Goal: Transaction & Acquisition: Purchase product/service

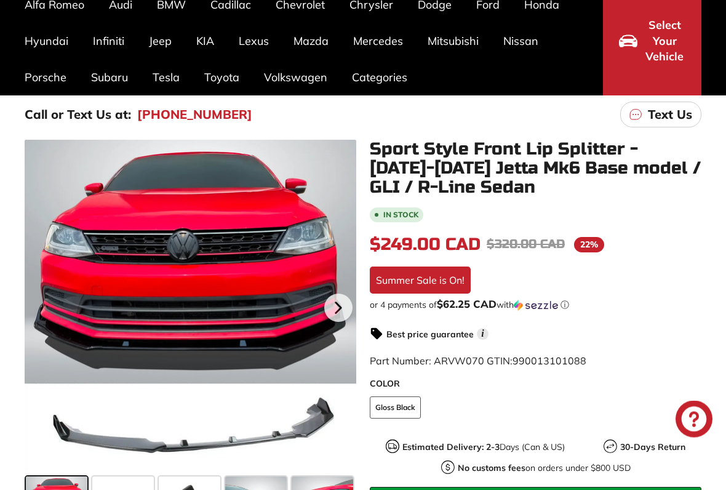
scroll to position [111, 0]
click at [335, 321] on icon at bounding box center [338, 308] width 28 height 28
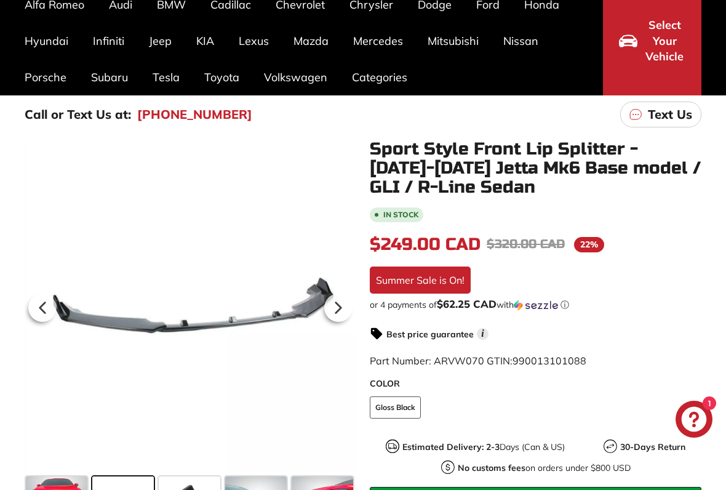
click at [345, 317] on icon at bounding box center [338, 308] width 28 height 28
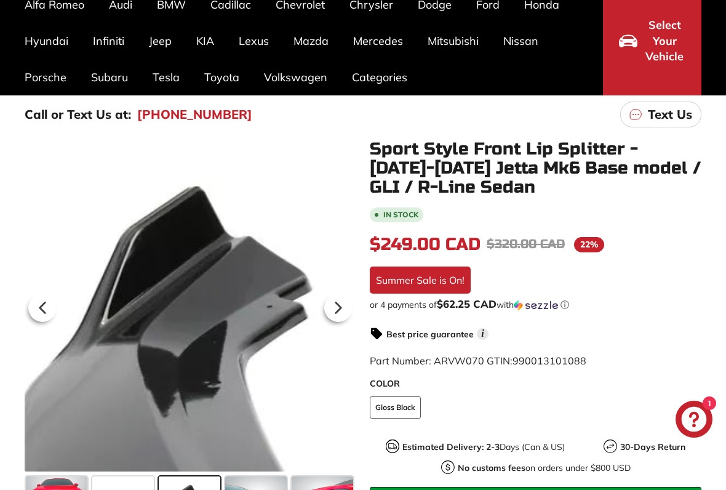
click at [343, 316] on icon at bounding box center [338, 308] width 28 height 28
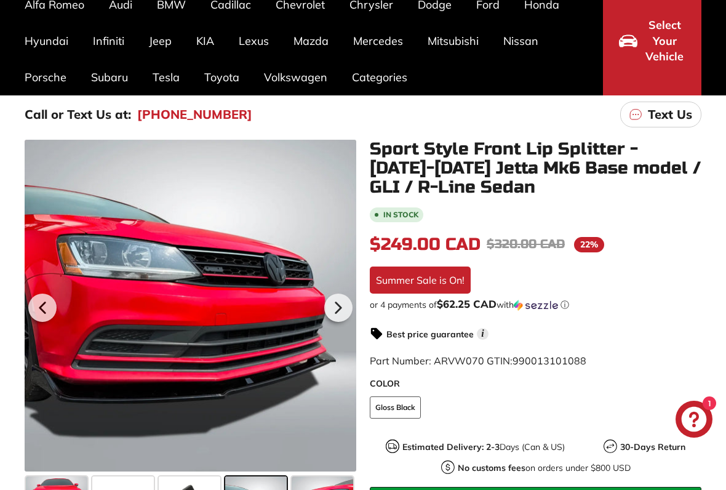
click at [338, 316] on icon at bounding box center [338, 308] width 28 height 28
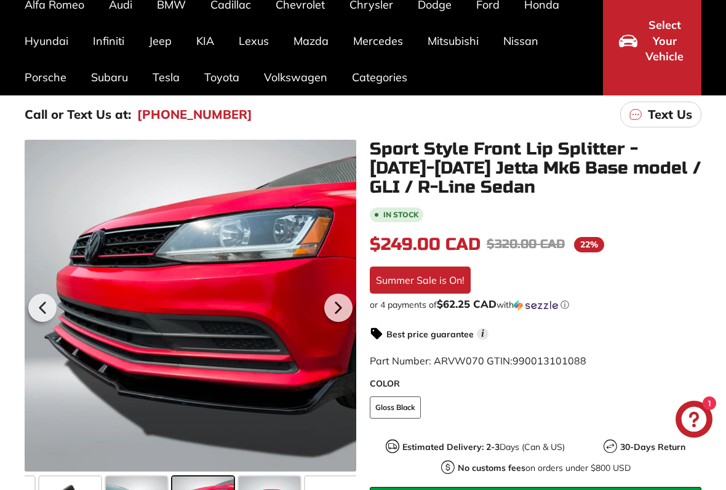
scroll to position [0, 132]
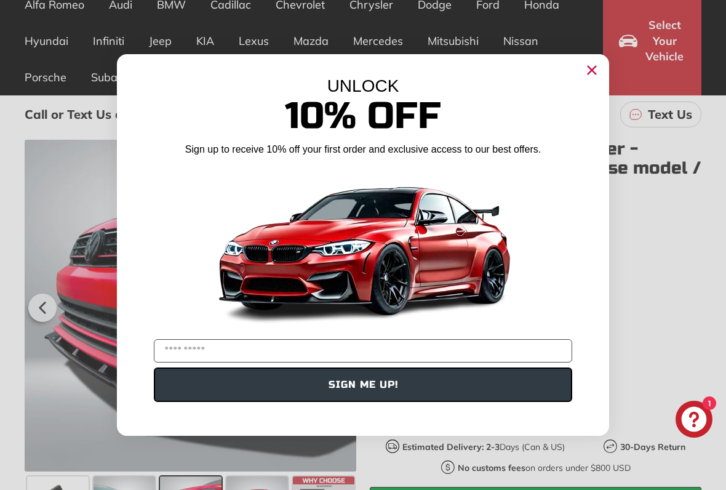
click at [594, 77] on circle "Close dialog" at bounding box center [592, 70] width 18 height 18
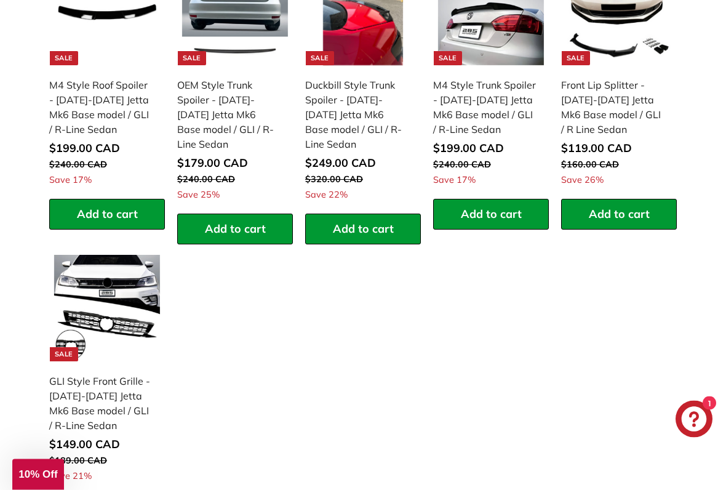
scroll to position [1366, 0]
click at [113, 289] on img at bounding box center [107, 308] width 106 height 106
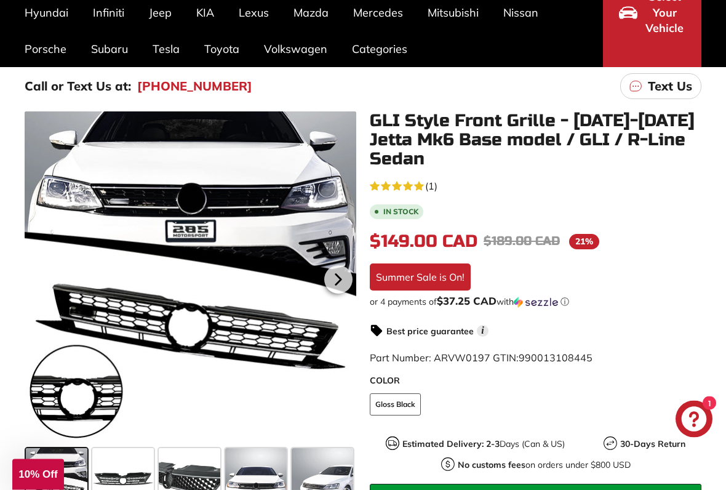
scroll to position [140, 0]
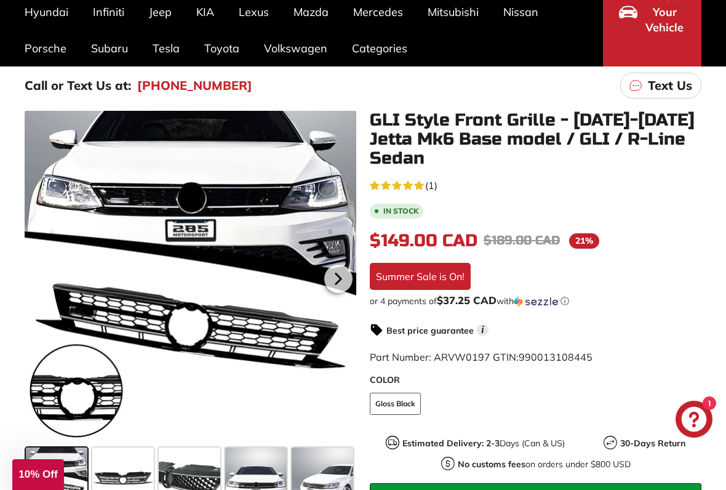
click at [223, 239] on div at bounding box center [191, 277] width 332 height 332
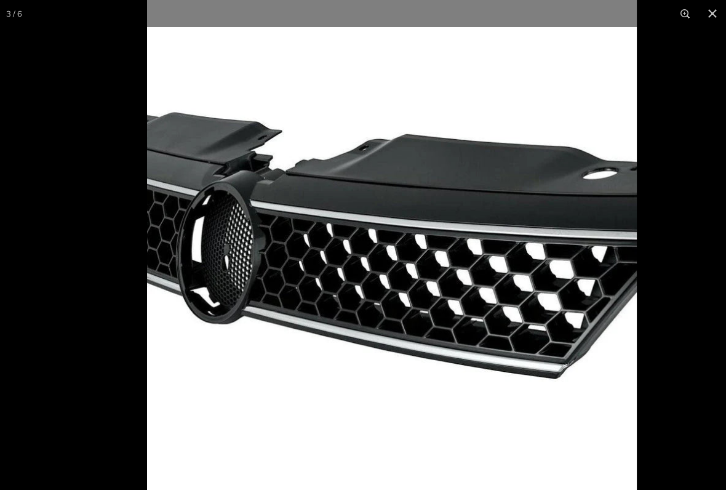
click at [524, 405] on img at bounding box center [392, 245] width 490 height 490
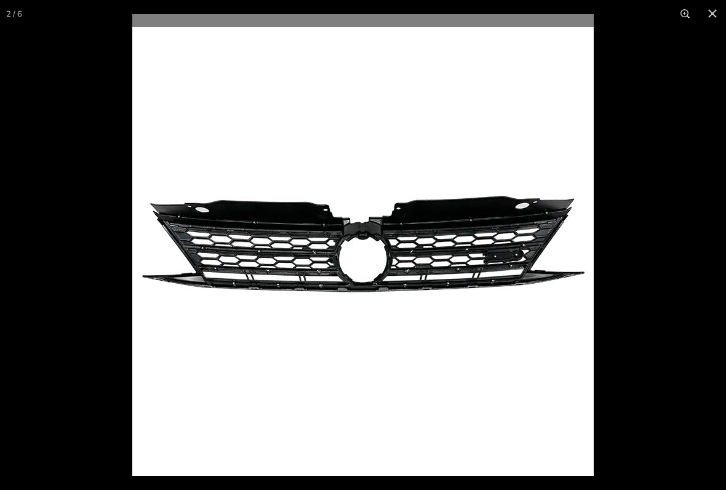
click at [556, 401] on div "2 / 6" at bounding box center [363, 245] width 726 height 490
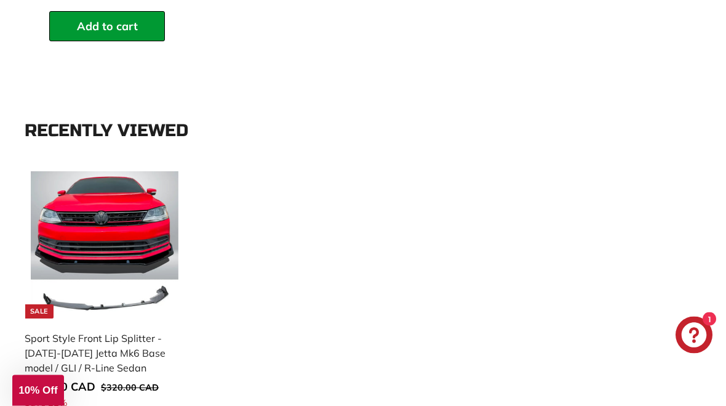
scroll to position [1816, 0]
